Goal: Ask a question: Ask a question

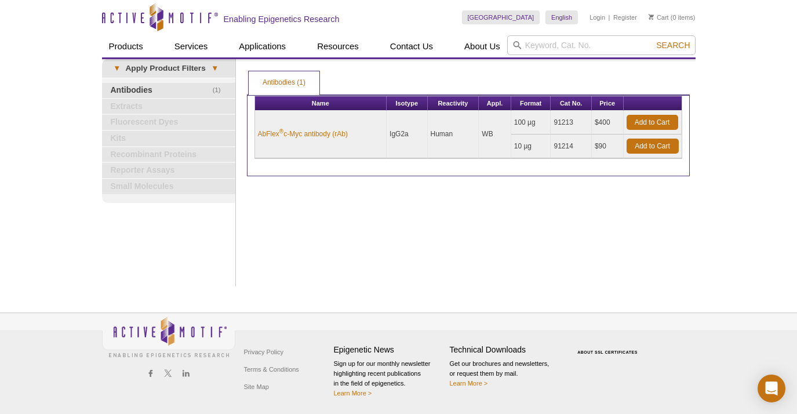
click at [300, 236] on div "Print Results Antibodies (1) Antibodies (1) Antibodies (1) Apply Product Filter…" at bounding box center [468, 172] width 454 height 227
click at [573, 46] on input "search" at bounding box center [601, 45] width 188 height 20
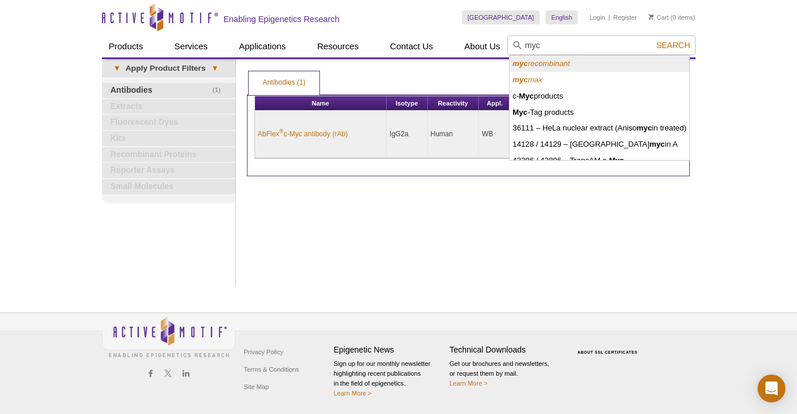
click at [561, 67] on icon "myc recombinant" at bounding box center [540, 63] width 57 height 9
type input "myc recombinant"
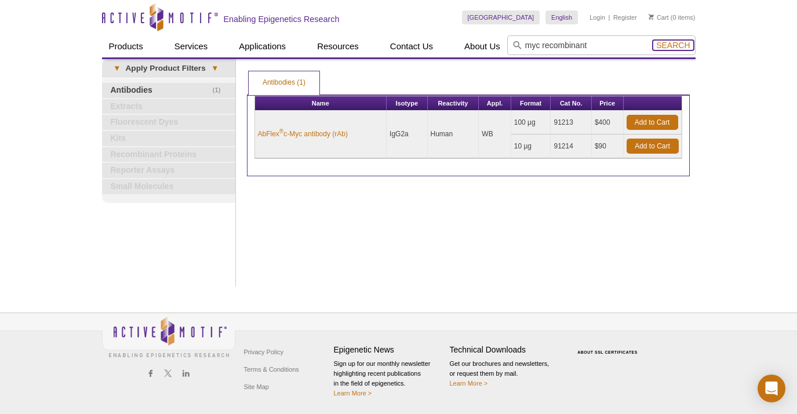
click at [671, 41] on span "Search" at bounding box center [673, 45] width 34 height 9
click at [261, 234] on div "Print Results Antibodies (1) Antibodies (1) Antibodies (1) Apply Product Filter…" at bounding box center [468, 172] width 454 height 227
click at [552, 50] on input "search" at bounding box center [601, 45] width 188 height 20
type input "myc max"
click at [653, 40] on button "Search" at bounding box center [673, 45] width 41 height 10
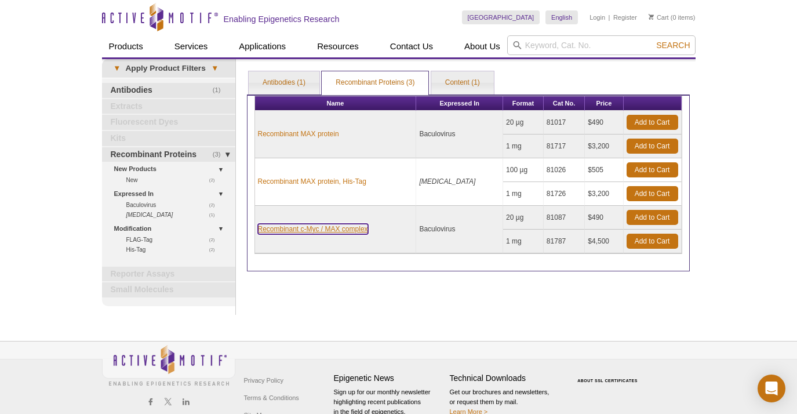
click at [323, 227] on link "Recombinant c-Myc / MAX complex" at bounding box center [313, 229] width 110 height 10
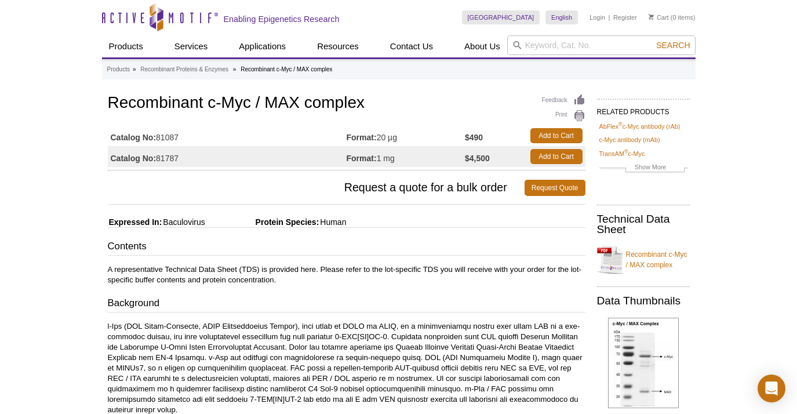
click at [168, 136] on td "Catalog No: 81087" at bounding box center [227, 135] width 239 height 21
copy td "81087"
click at [776, 384] on icon "Open Intercom Messenger" at bounding box center [771, 388] width 13 height 15
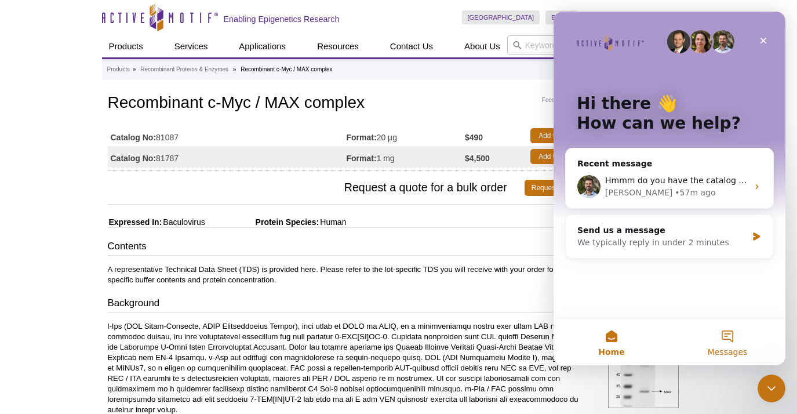
click at [738, 348] on span "Messages" at bounding box center [728, 352] width 40 height 8
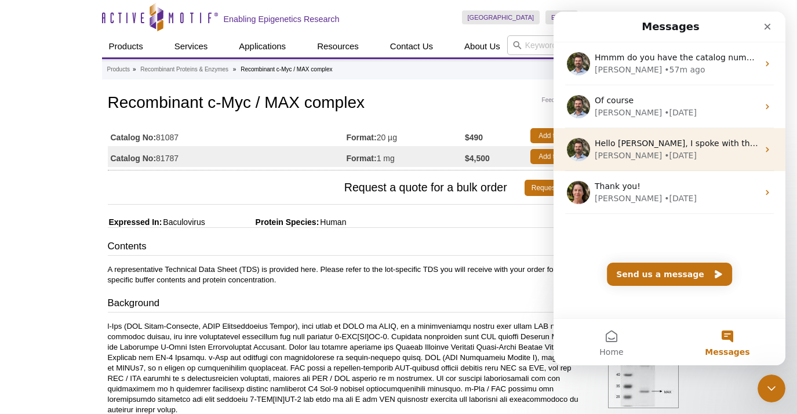
click at [691, 150] on div "Marc • 7w ago" at bounding box center [676, 156] width 163 height 12
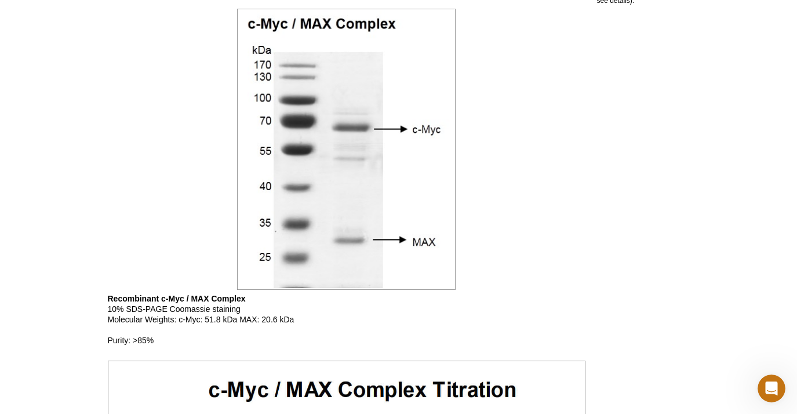
scroll to position [674, 0]
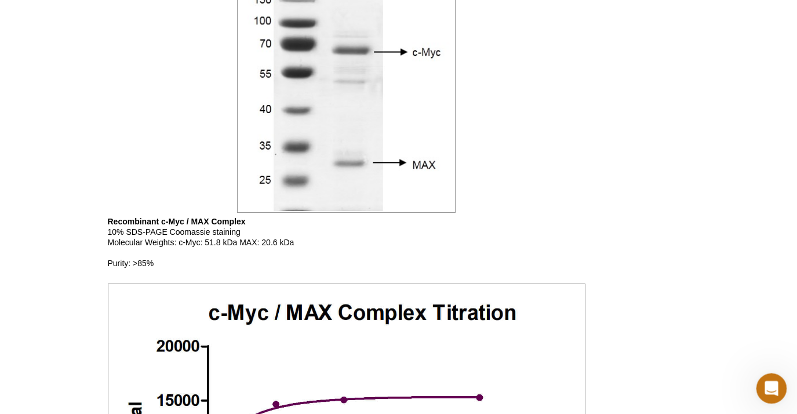
click at [772, 381] on icon "Open Intercom Messenger" at bounding box center [769, 386] width 19 height 19
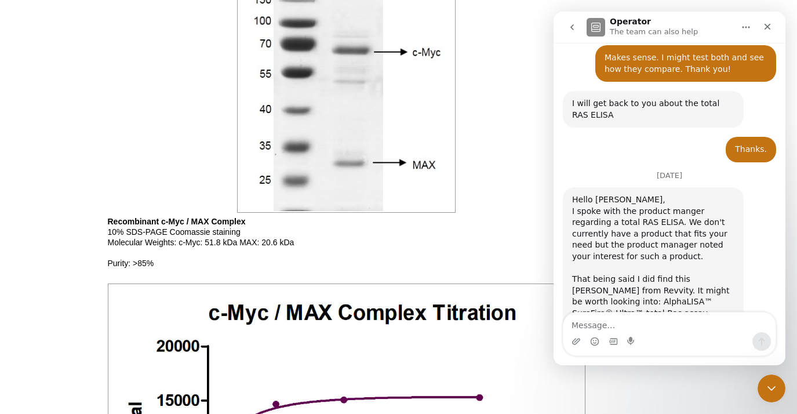
scroll to position [1218, 0]
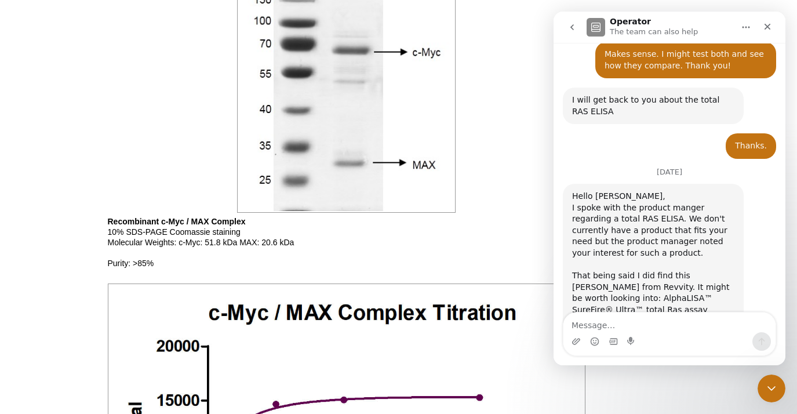
click at [573, 30] on icon "go back" at bounding box center [571, 27] width 3 height 6
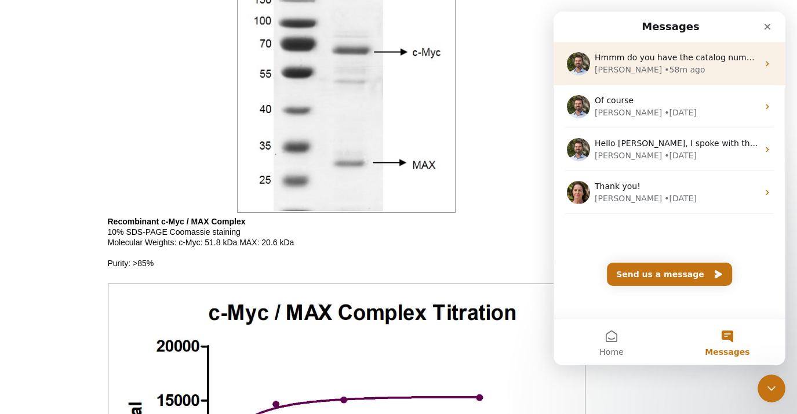
click at [667, 68] on div "Marc • 58m ago" at bounding box center [676, 70] width 163 height 12
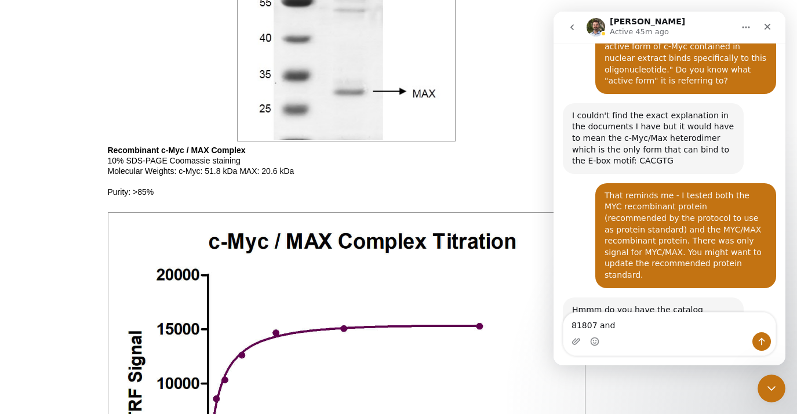
scroll to position [747, 0]
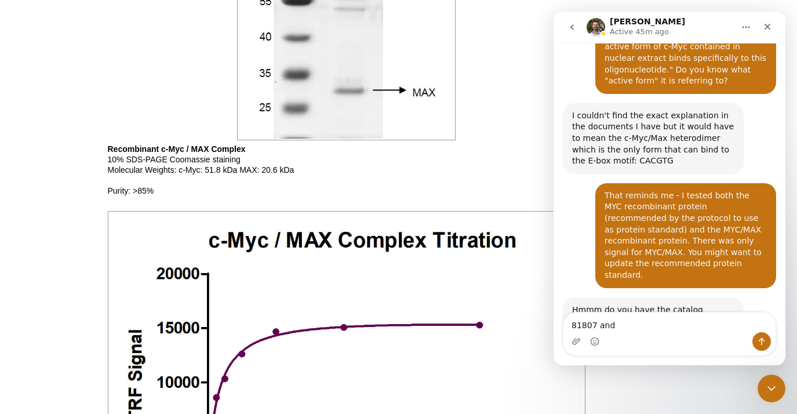
type textarea "81807 and"
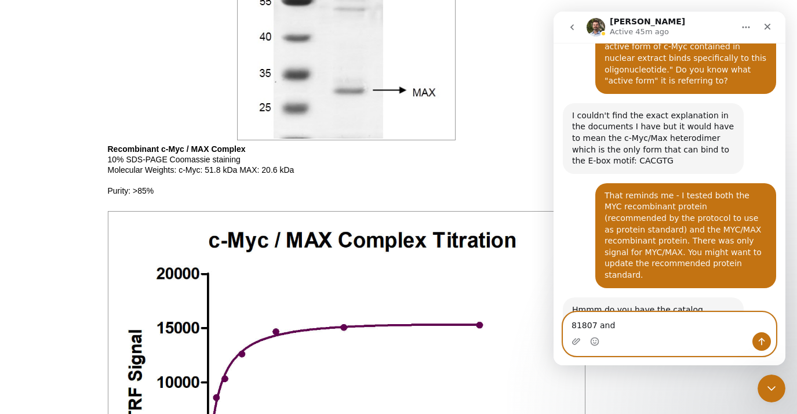
scroll to position [0, 0]
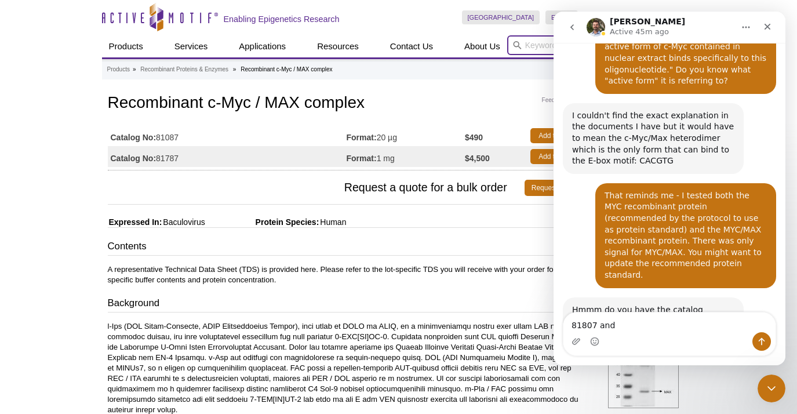
click at [542, 48] on input "search" at bounding box center [601, 45] width 188 height 20
click at [653, 40] on button "Search" at bounding box center [673, 45] width 41 height 10
click at [527, 65] on li "31117 – Recombinant c- Myc protein" at bounding box center [576, 64] width 132 height 16
type input "31117 – Recombinant c-Myc protein"
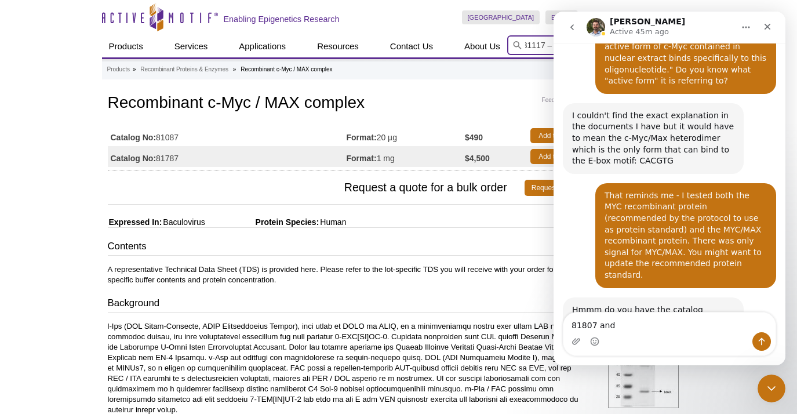
click at [540, 46] on input "31117 – Recombinant c-Myc protein" at bounding box center [601, 45] width 188 height 20
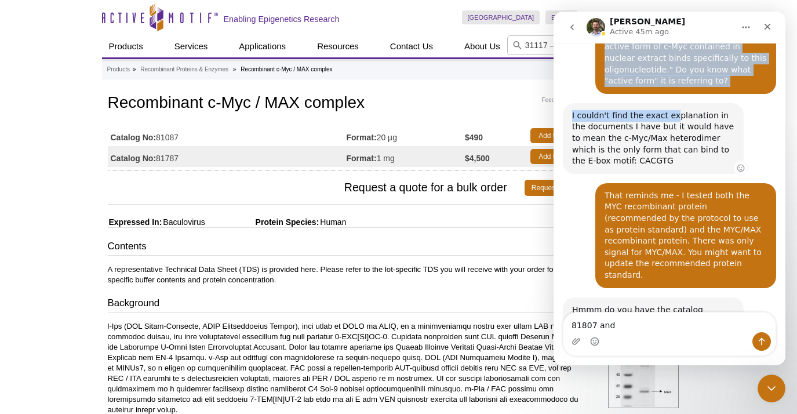
scroll to position [410, 0]
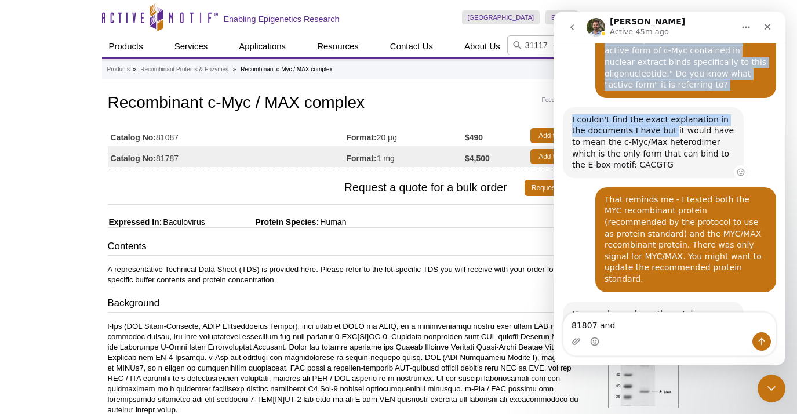
drag, startPoint x: 722, startPoint y: 27, endPoint x: 656, endPoint y: 98, distance: 97.2
click at [656, 98] on div "Marc Active 45m ago Chat with our Epigenetics Experts Hi! I have a question abo…" at bounding box center [670, 189] width 232 height 354
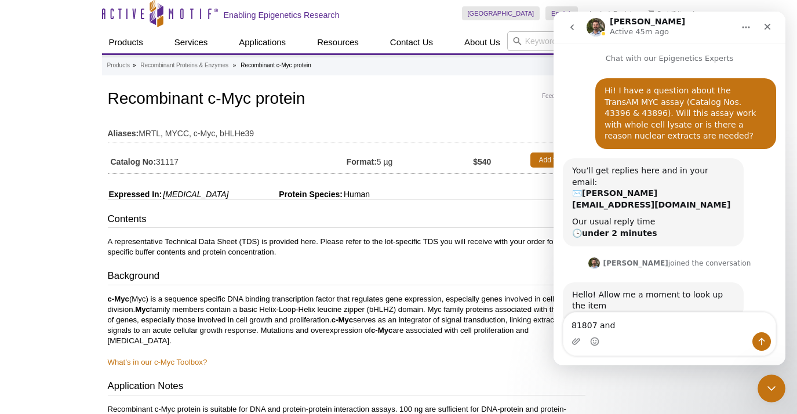
click at [172, 164] on td "Catalog No: 31117" at bounding box center [227, 160] width 239 height 21
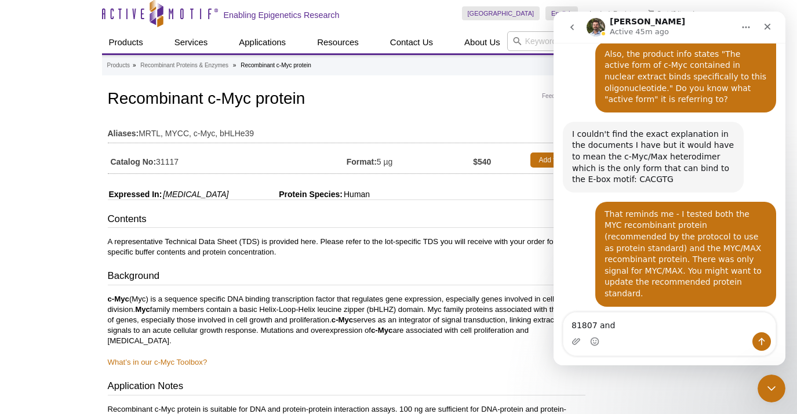
click at [172, 164] on td "Catalog No: 31117" at bounding box center [227, 160] width 239 height 21
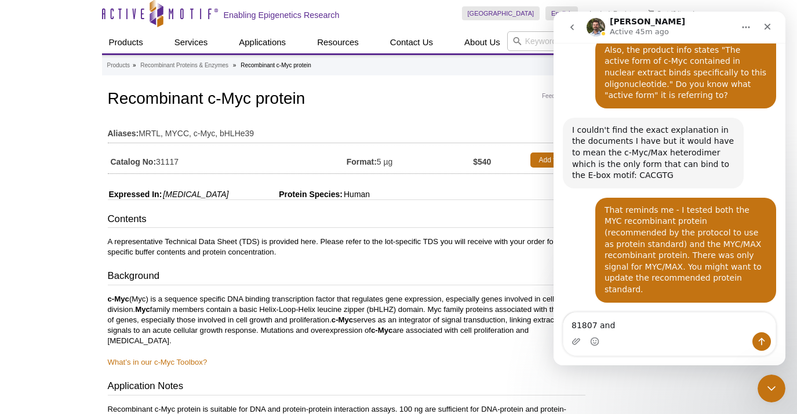
scroll to position [414, 0]
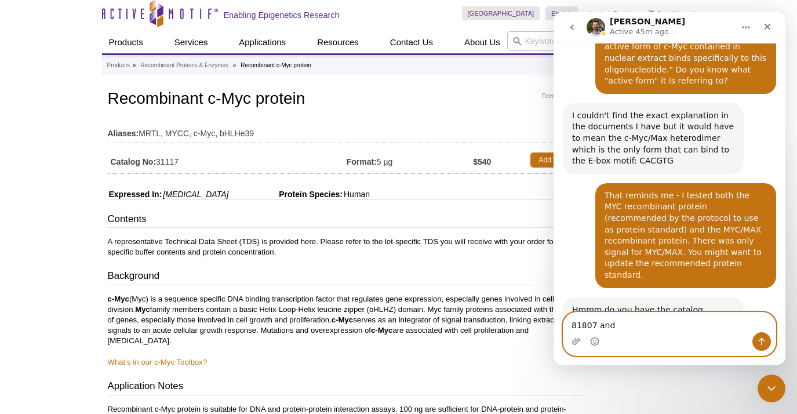
click at [619, 320] on textarea "81807 and" at bounding box center [669, 322] width 212 height 20
paste textarea "31117"
type textarea "81807 and 31117"
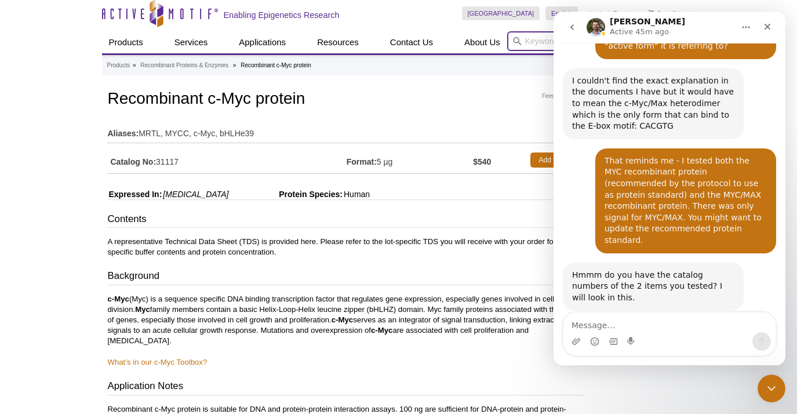
click at [537, 38] on input "search" at bounding box center [601, 41] width 188 height 20
type input "transam c-myc"
click at [653, 36] on button "Search" at bounding box center [673, 41] width 41 height 10
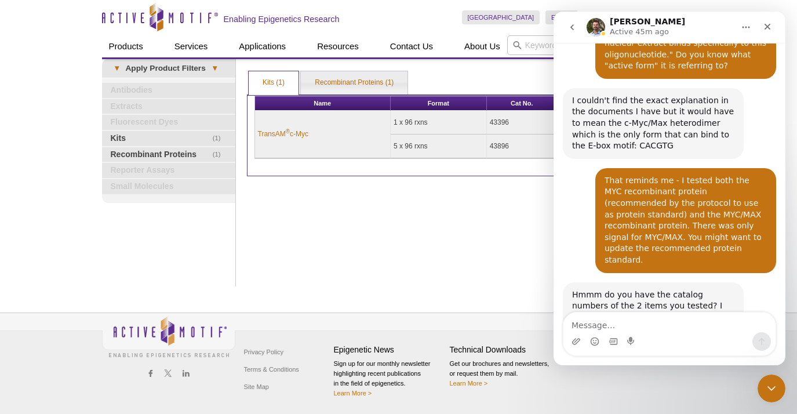
scroll to position [449, 0]
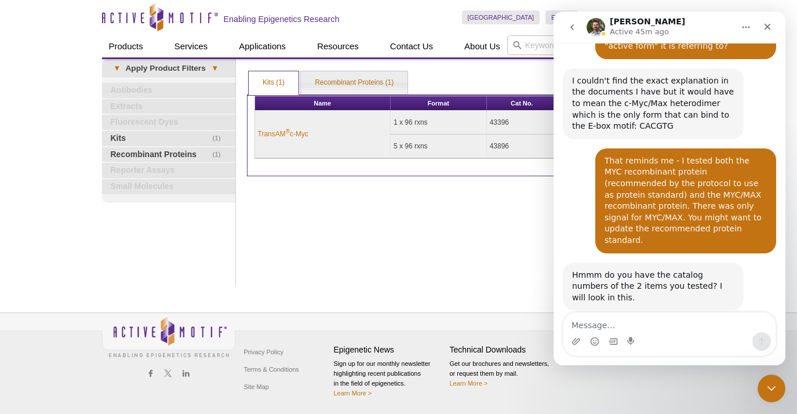
click at [396, 214] on div "Print Results Kits (1) Recombinant Proteins (1) Kits (1) Kits (1) Recombinant P…" at bounding box center [468, 172] width 454 height 227
click at [492, 145] on td "43896" at bounding box center [522, 146] width 71 height 24
copy td "43896"
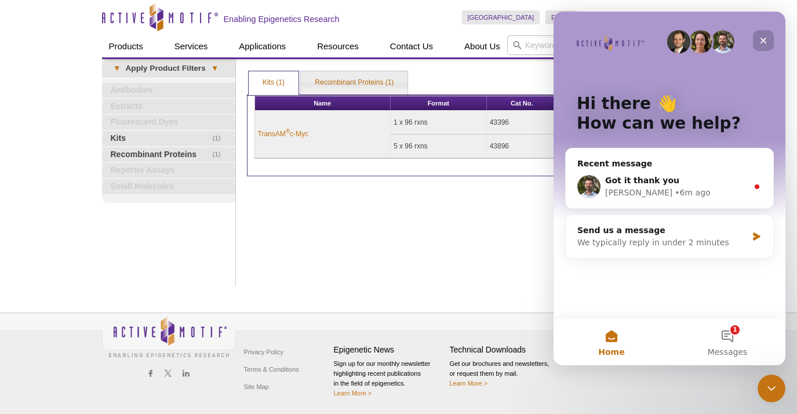
click at [758, 40] on div "Close" at bounding box center [763, 40] width 21 height 21
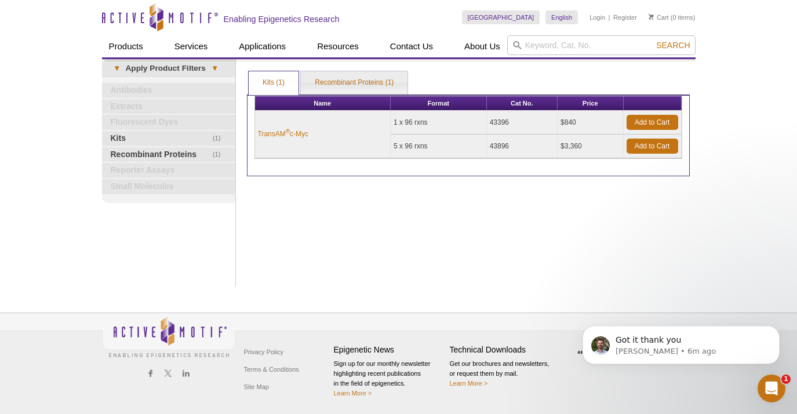
scroll to position [0, 0]
